Goal: Find specific page/section: Find specific page/section

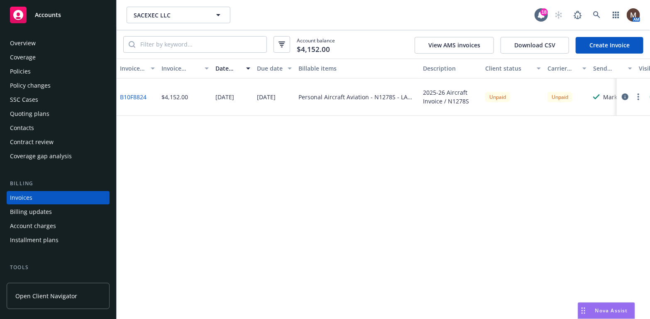
scroll to position [25, 0]
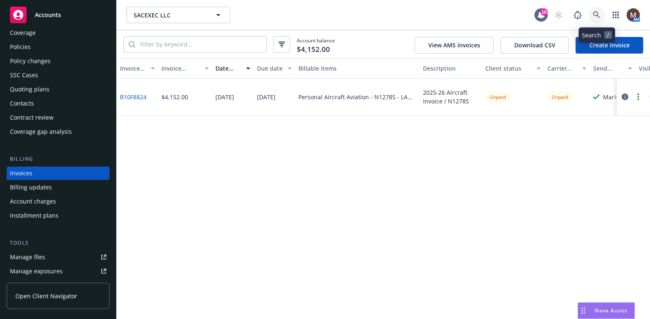
click at [595, 10] on link at bounding box center [597, 15] width 17 height 17
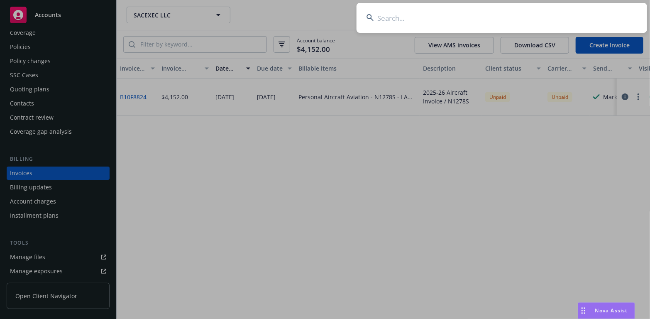
click at [387, 16] on input at bounding box center [502, 18] width 291 height 30
type input "Acme"
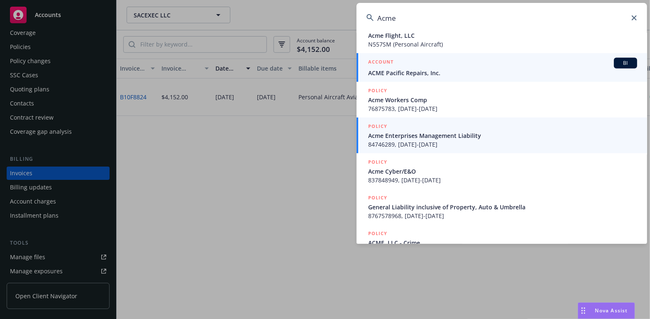
scroll to position [208, 0]
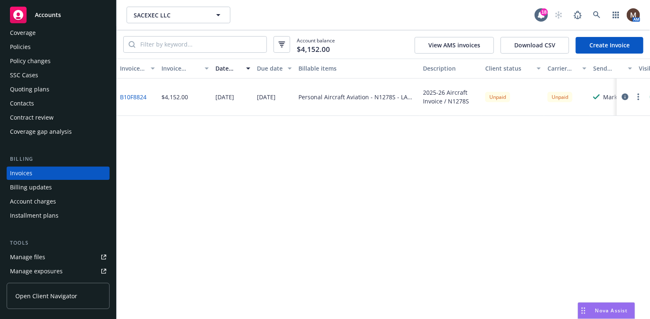
click at [27, 44] on div "Policies" at bounding box center [20, 46] width 21 height 13
